Goal: Navigation & Orientation: Find specific page/section

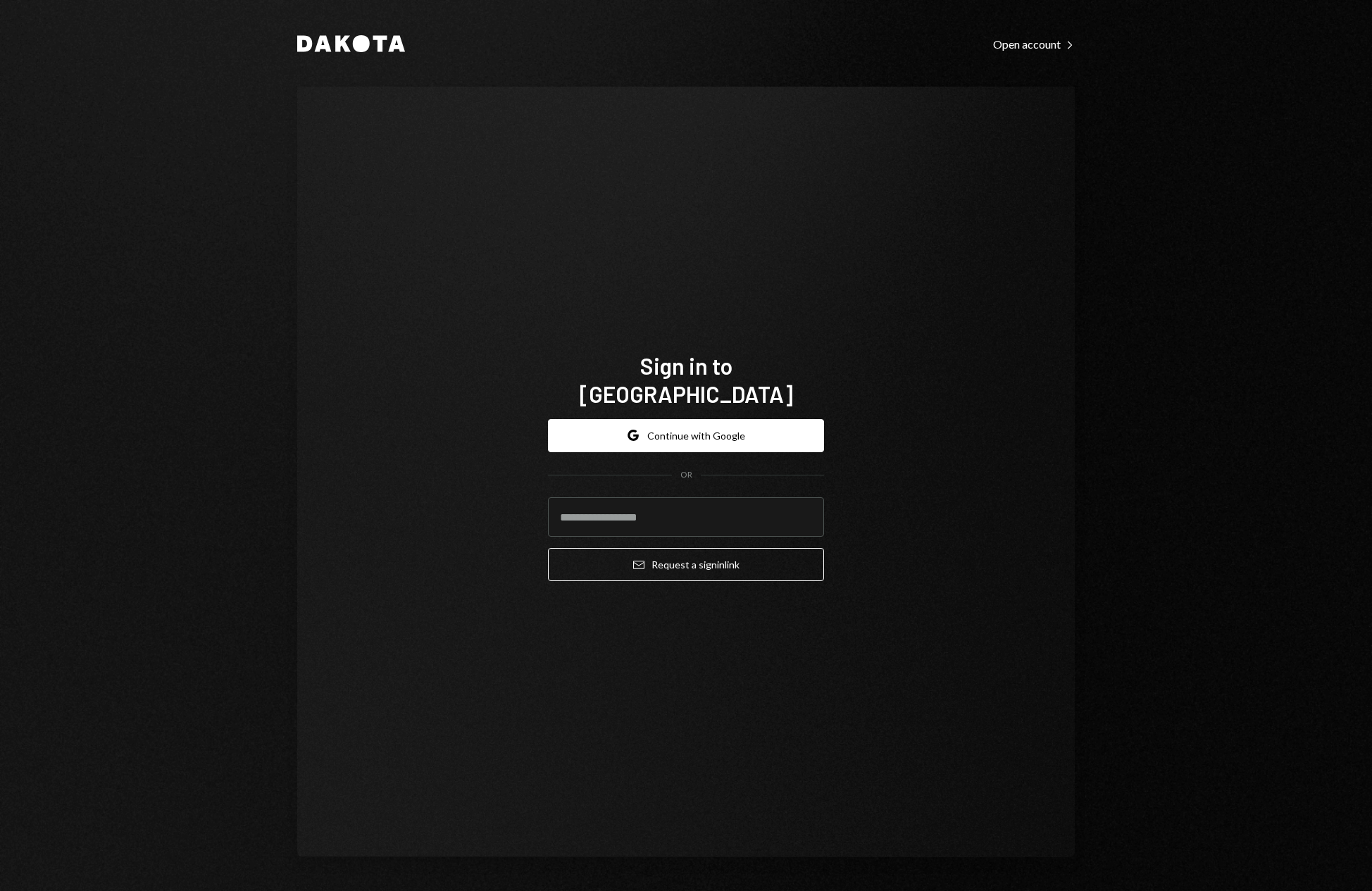
click at [722, 422] on button "Google Continue with Google" at bounding box center [686, 435] width 276 height 33
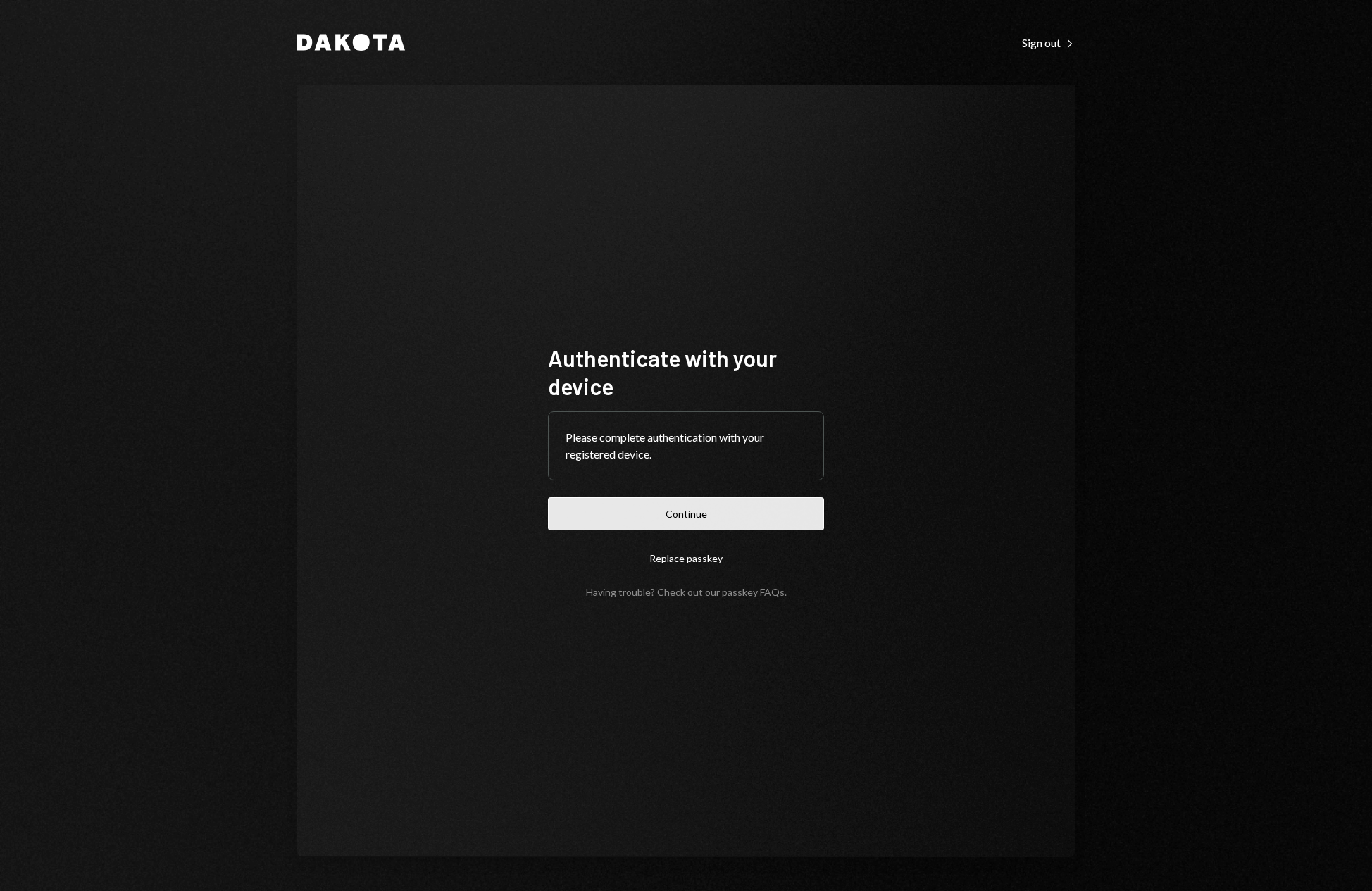
click at [693, 513] on button "Continue" at bounding box center [686, 513] width 276 height 33
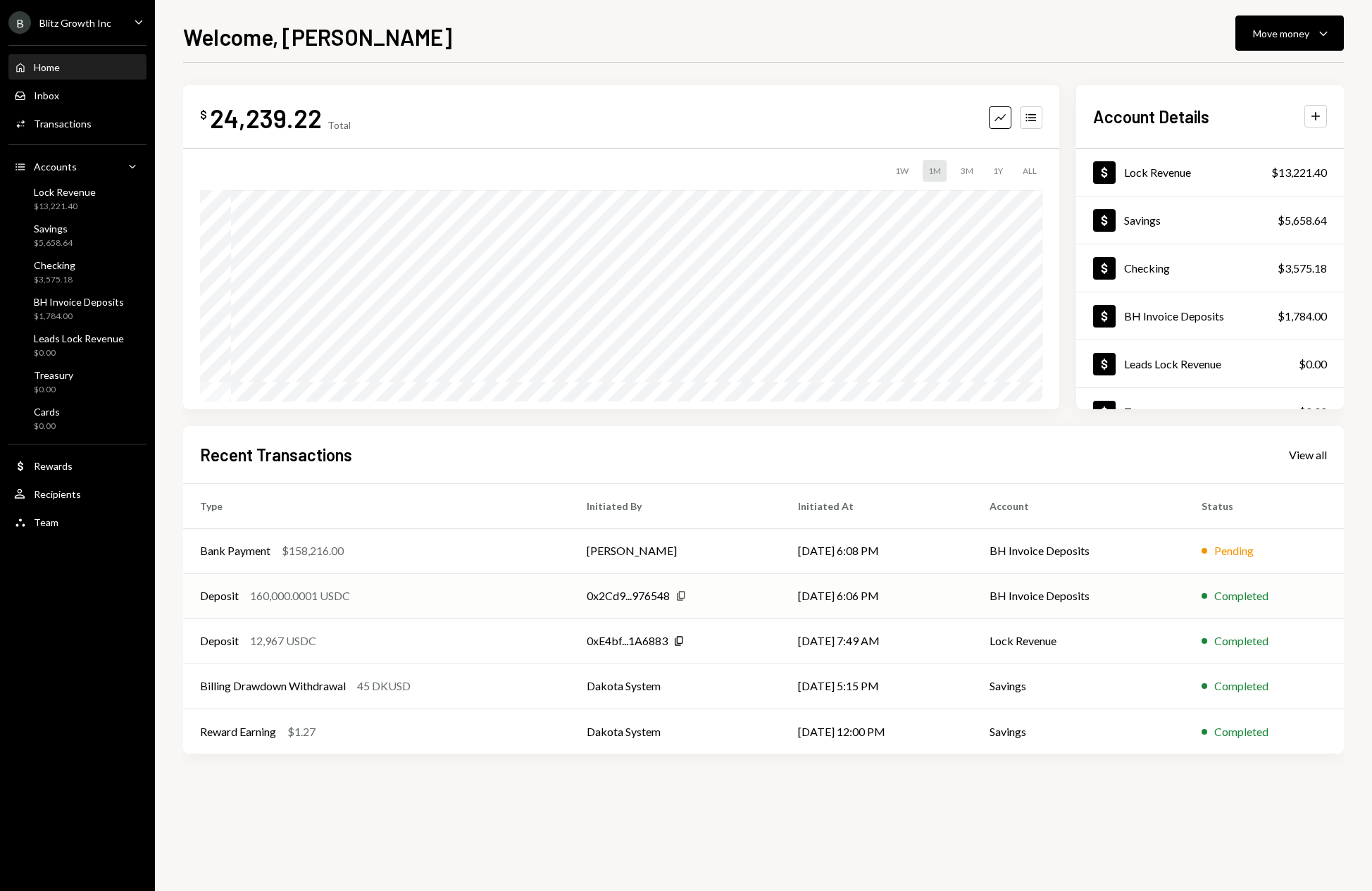
click at [681, 595] on icon "Copy" at bounding box center [680, 595] width 11 height 11
click at [1303, 451] on div "View all" at bounding box center [1307, 455] width 38 height 14
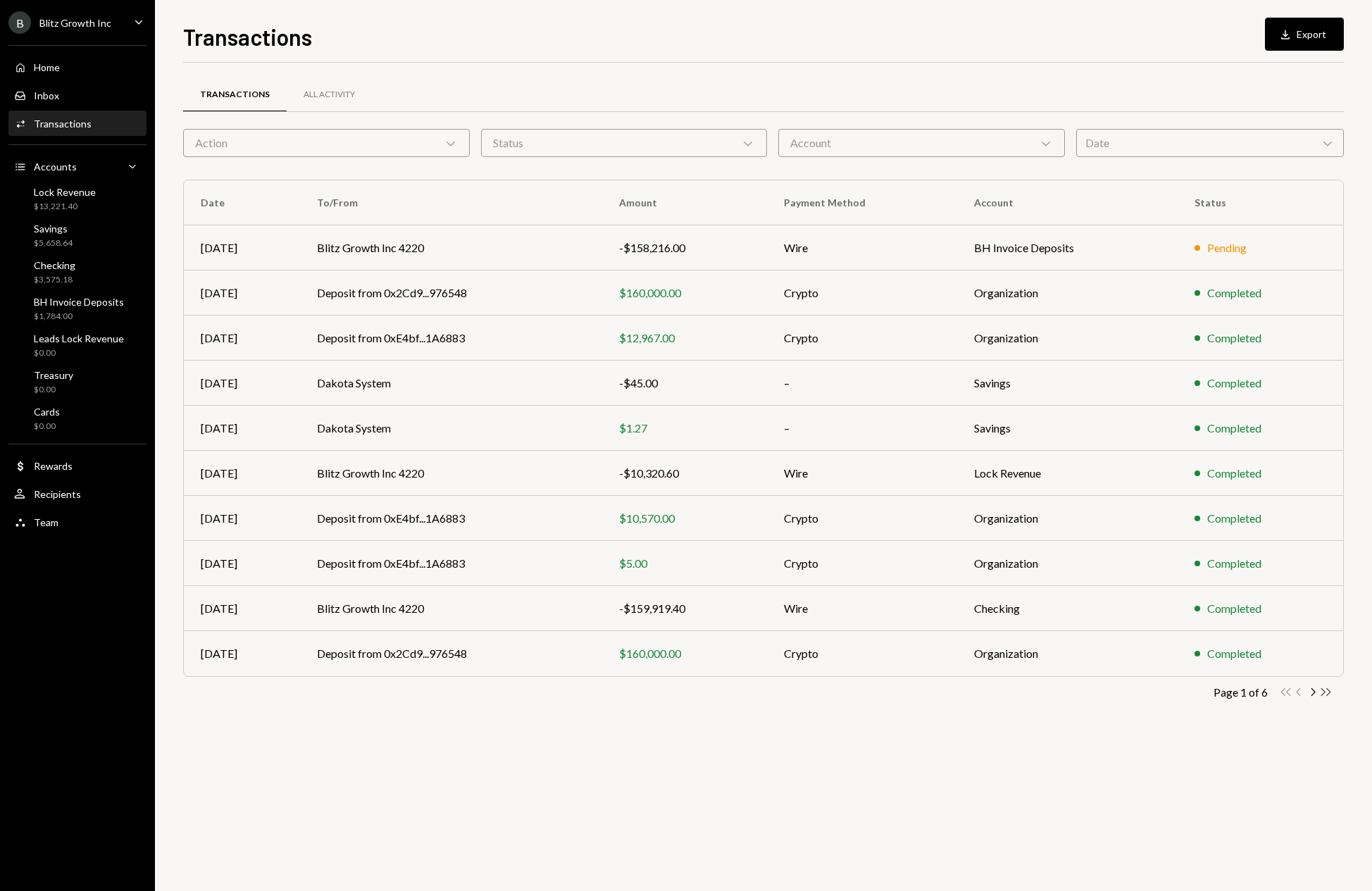
click at [1323, 692] on icon "Double Arrow Right" at bounding box center [1326, 692] width 13 height 13
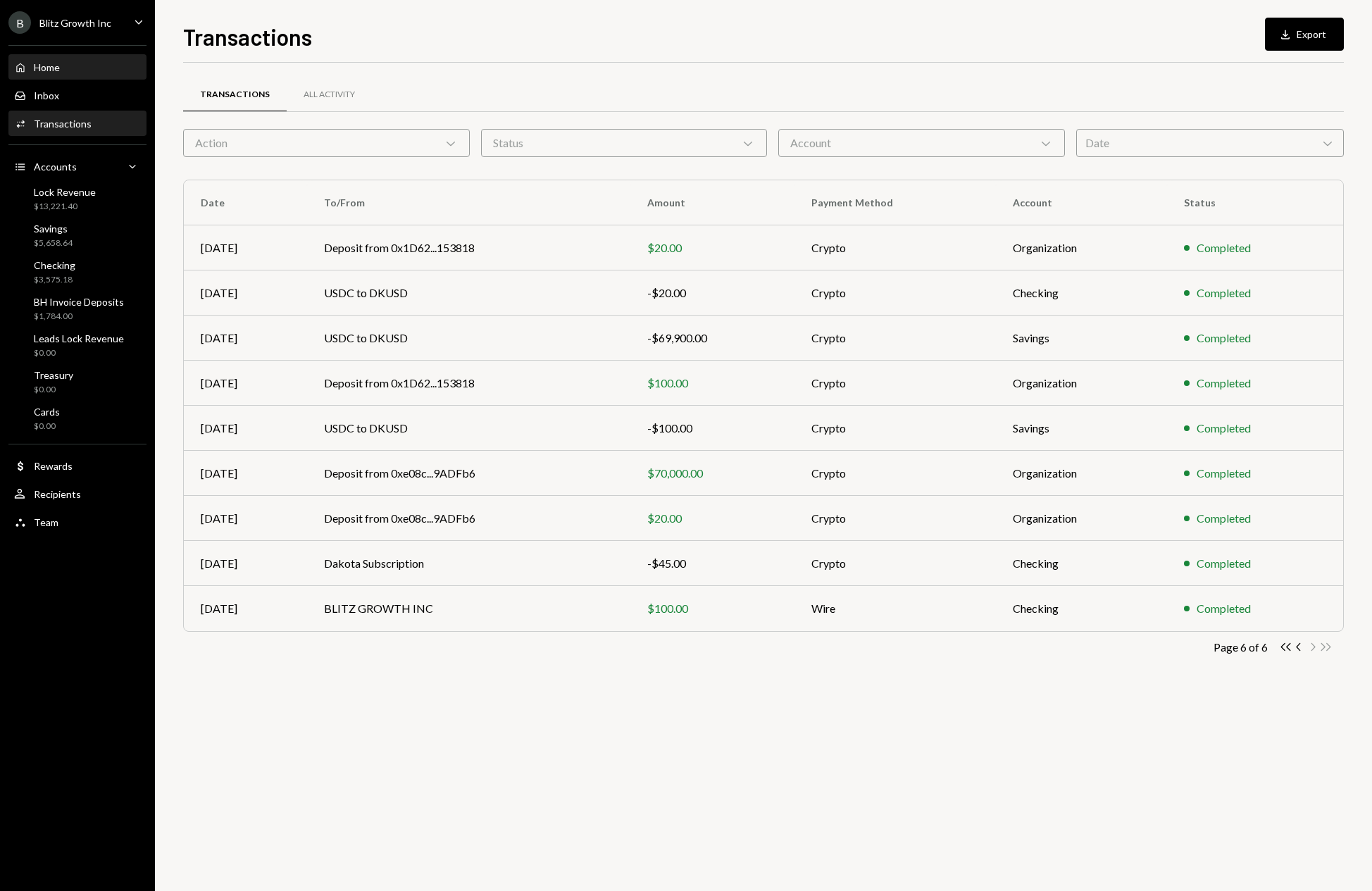
click at [41, 67] on div "Home" at bounding box center [46, 67] width 26 height 12
